Goal: Task Accomplishment & Management: Manage account settings

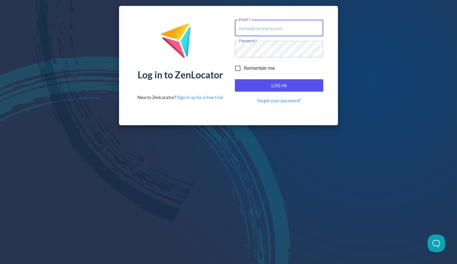
type input "[EMAIL_ADDRESS][DOMAIN_NAME]"
click at [257, 87] on span "Log In" at bounding box center [278, 86] width 75 height 8
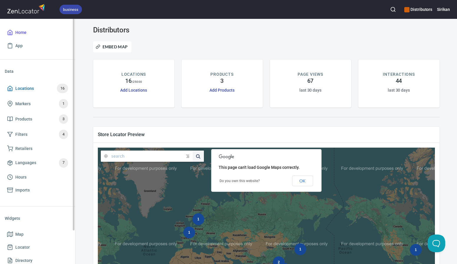
click at [40, 91] on span "Locations 16" at bounding box center [37, 88] width 61 height 9
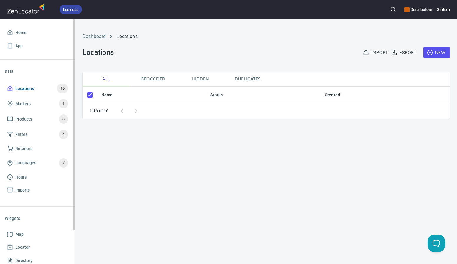
checkbox input "false"
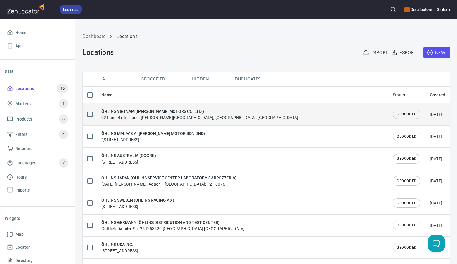
click at [174, 113] on h6 "ÖHLINS VIETNAM ([PERSON_NAME] MOTORS CO.,LTD.)" at bounding box center [199, 111] width 197 height 6
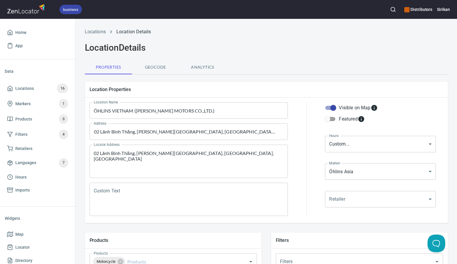
click at [177, 112] on input "ÖHLINS VIETNAM ([PERSON_NAME] MOTORS CO.,LTD.)" at bounding box center [189, 110] width 199 height 16
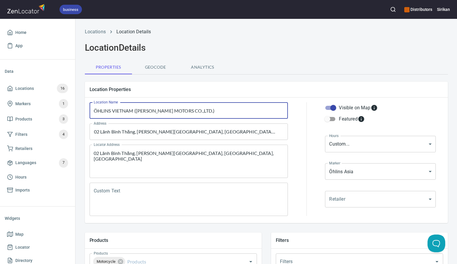
click at [177, 112] on input "ÖHLINS VIETNAM ([PERSON_NAME] MOTORS CO.,LTD.)" at bounding box center [189, 110] width 199 height 16
paste input "Golden Gear Vietnam"
type input "Golden Gear Vietnam"
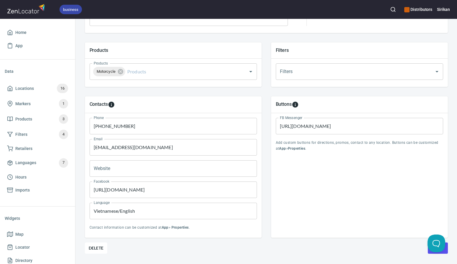
scroll to position [191, 0]
click at [147, 122] on input "[PHONE_NUMBER]" at bounding box center [173, 125] width 167 height 16
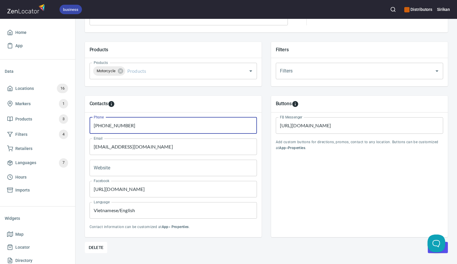
click at [147, 122] on input "[PHONE_NUMBER]" at bounding box center [173, 125] width 167 height 16
paste input "0983 877 597"
type input "0983 877 597"
click at [180, 143] on input "[EMAIL_ADDRESS][DOMAIN_NAME]" at bounding box center [173, 146] width 167 height 16
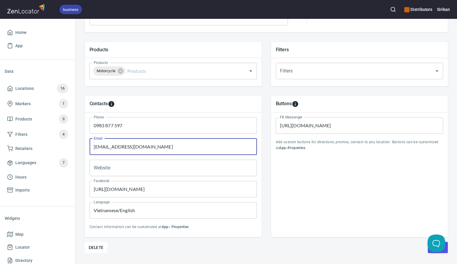
click at [180, 143] on input "[EMAIL_ADDRESS][DOMAIN_NAME]" at bounding box center [173, 146] width 167 height 16
paste input "[EMAIL_ADDRESS][DOMAIN_NAME]"
type input "[EMAIL_ADDRESS][DOMAIN_NAME]"
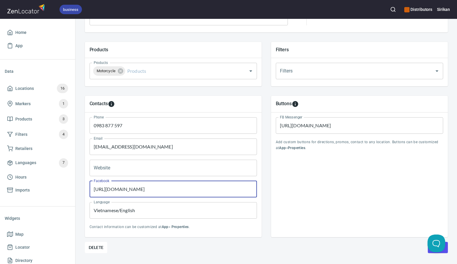
click at [173, 186] on input "[URL][DOMAIN_NAME]" at bounding box center [173, 189] width 167 height 16
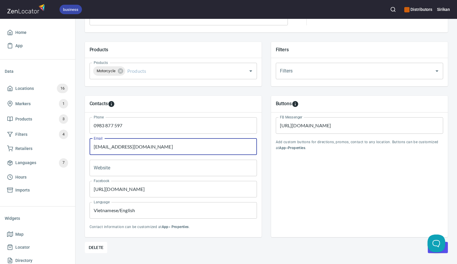
click at [153, 151] on input "[EMAIL_ADDRESS][DOMAIN_NAME]" at bounding box center [173, 146] width 167 height 16
click at [153, 168] on input "Website" at bounding box center [173, 168] width 167 height 16
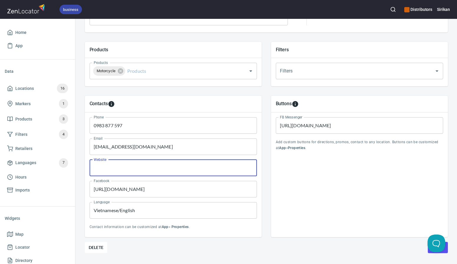
click at [151, 209] on input "Vietnamese/English" at bounding box center [173, 210] width 167 height 16
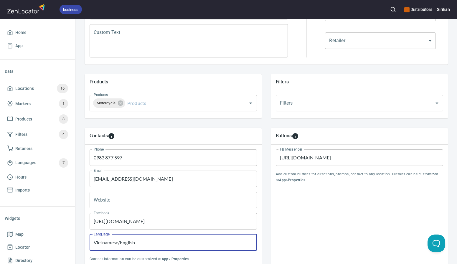
scroll to position [205, 0]
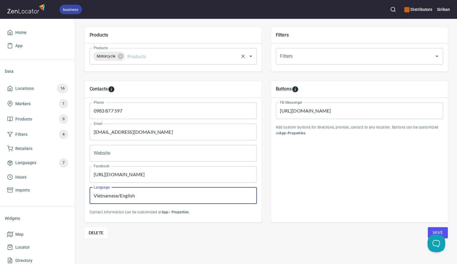
click at [182, 61] on input "Products" at bounding box center [181, 56] width 111 height 11
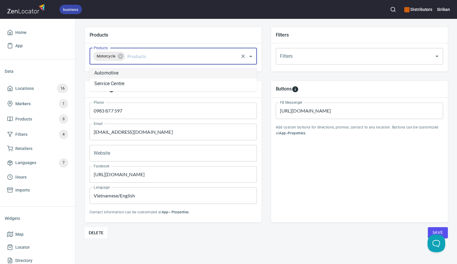
click at [158, 76] on li "Automotive" at bounding box center [173, 73] width 167 height 11
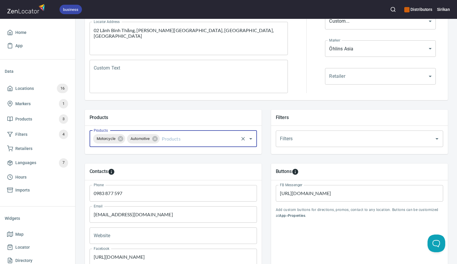
click at [181, 145] on div "Motorcycle Automotive Products" at bounding box center [173, 138] width 167 height 16
click at [181, 140] on input "Products" at bounding box center [199, 138] width 77 height 11
click at [160, 156] on li "Service Centre" at bounding box center [173, 155] width 167 height 11
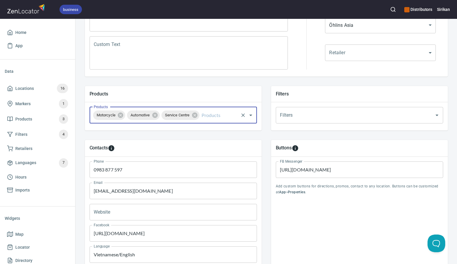
scroll to position [205, 0]
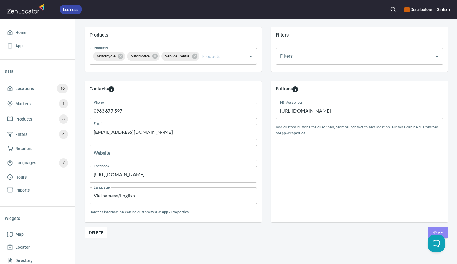
click at [444, 230] on button "Save" at bounding box center [438, 232] width 20 height 11
click at [52, 88] on span "Locations 16" at bounding box center [37, 88] width 61 height 9
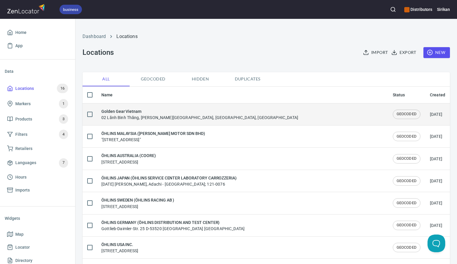
click at [165, 112] on h6 "Golden Gear Vietnam" at bounding box center [199, 111] width 197 height 6
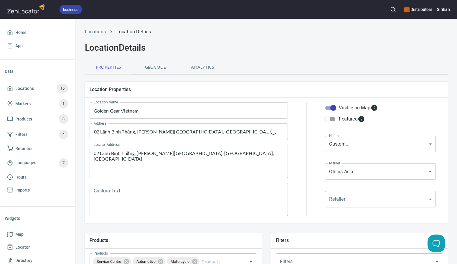
click at [94, 112] on input "Golden Gear Vietnam" at bounding box center [189, 110] width 199 height 16
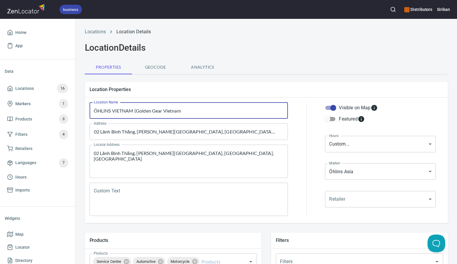
click at [226, 111] on input "ÖHLINS VIETNAM (Golden Gear Vietnam" at bounding box center [189, 110] width 199 height 16
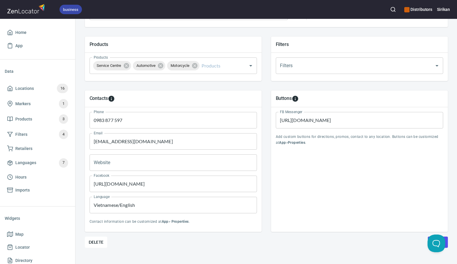
scroll to position [205, 0]
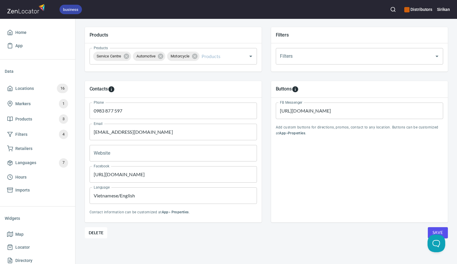
type input "ÖHLINS VIETNAM (Golden Gear Vietnam)"
click at [436, 229] on span "Save" at bounding box center [437, 232] width 11 height 7
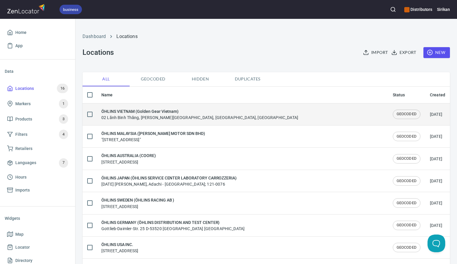
click at [154, 113] on h6 "ÖHLINS VIETNAM (Golden Gear Vietnam)" at bounding box center [199, 111] width 197 height 6
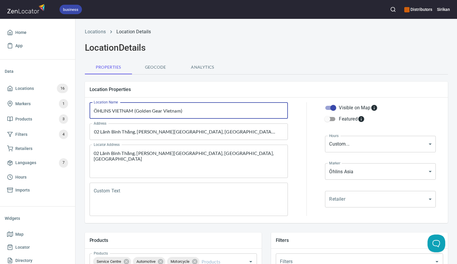
drag, startPoint x: 137, startPoint y: 110, endPoint x: 181, endPoint y: 109, distance: 43.3
click at [181, 109] on input "ÖHLINS VIETNAM (Golden Gear Vietnam)" at bounding box center [189, 110] width 199 height 16
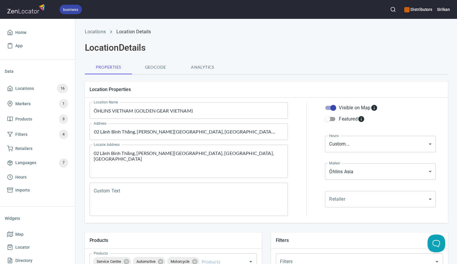
click at [338, 233] on div "Filters" at bounding box center [359, 240] width 177 height 16
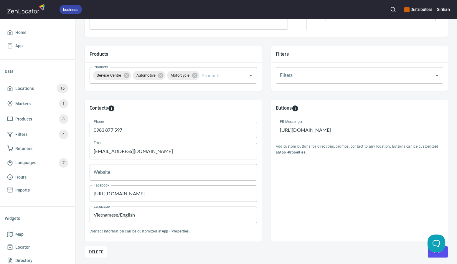
scroll to position [205, 0]
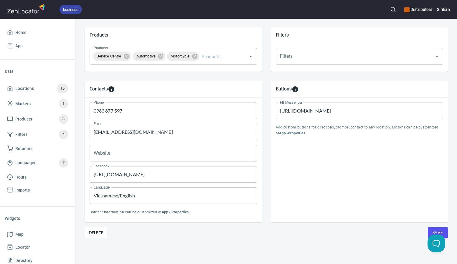
click at [443, 230] on button "Save" at bounding box center [438, 232] width 20 height 11
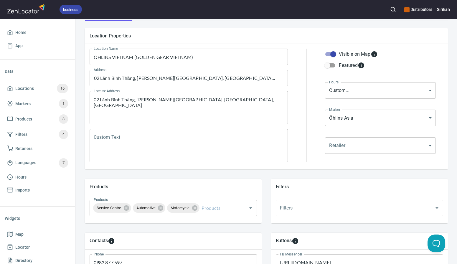
scroll to position [11, 0]
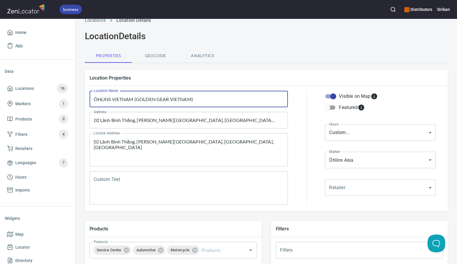
click at [110, 100] on input "ÖHLINS VIETNAM (GOLDEN GEAR VIETNAM)" at bounding box center [189, 99] width 199 height 16
drag, startPoint x: 133, startPoint y: 98, endPoint x: 94, endPoint y: 98, distance: 38.6
click at [94, 98] on input "ÖHLINS VIETNAM (GOLDEN GEAR VIETNAM)" at bounding box center [189, 99] width 199 height 16
click at [148, 98] on input "ÖHLINS VIETNAM (GOLDEN GEAR VIETNAM)" at bounding box center [189, 99] width 199 height 16
drag, startPoint x: 137, startPoint y: 98, endPoint x: 190, endPoint y: 98, distance: 53.3
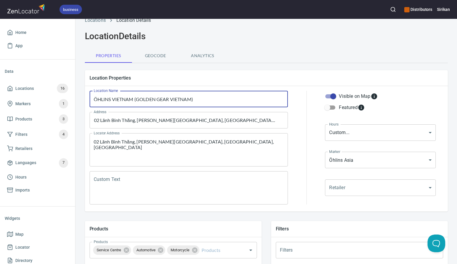
click at [190, 98] on input "ÖHLINS VIETNAM (GOLDEN GEAR VIETNAM)" at bounding box center [189, 99] width 199 height 16
type input "ÖHLINS VIETNAM (GOLDEN GEAR VIETNAM)"
click at [44, 57] on div "Home App" at bounding box center [37, 39] width 75 height 40
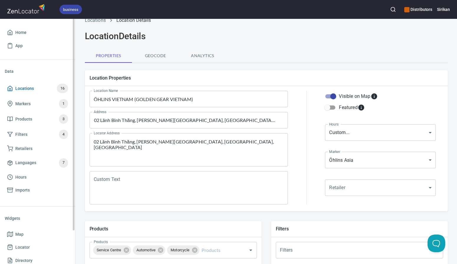
click at [44, 85] on span "Locations 16" at bounding box center [37, 88] width 61 height 9
